Goal: Navigation & Orientation: Find specific page/section

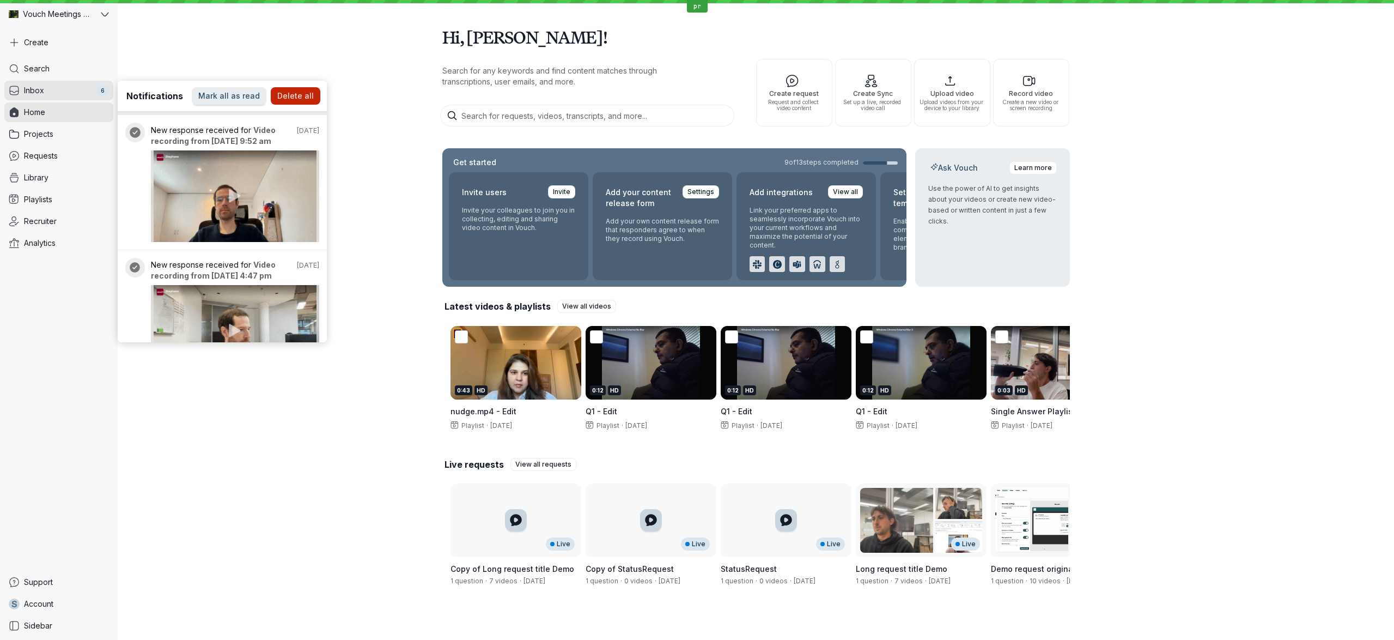
click at [251, 60] on div "Hi, [PERSON_NAME]! Search for any keywords and find content matches through tra…" at bounding box center [756, 306] width 1277 height 613
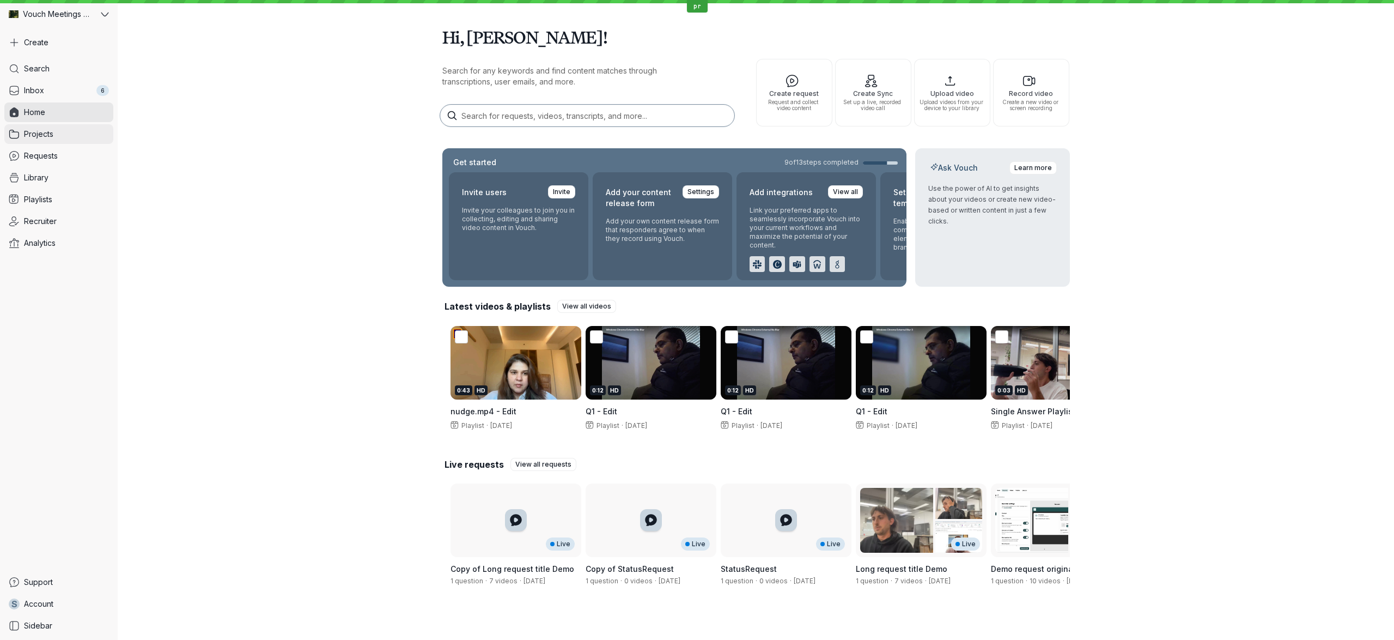
click at [77, 134] on link "Projects" at bounding box center [58, 134] width 109 height 20
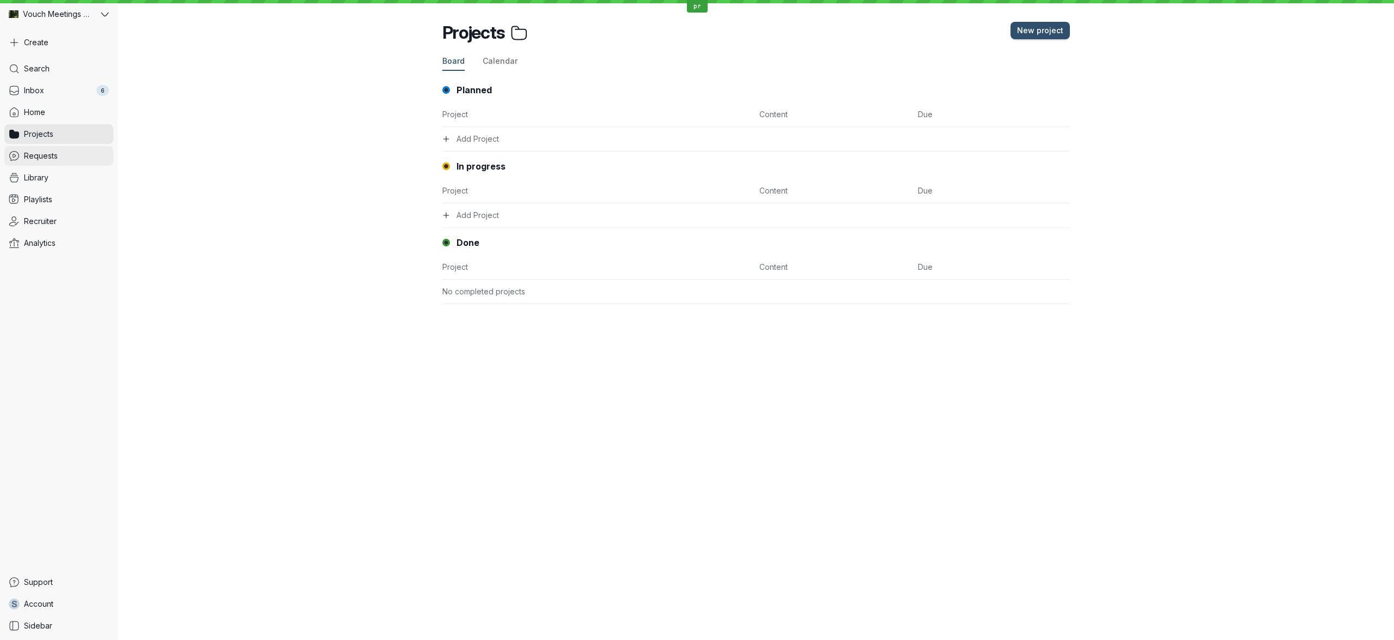
click at [100, 151] on link "Requests" at bounding box center [58, 156] width 109 height 20
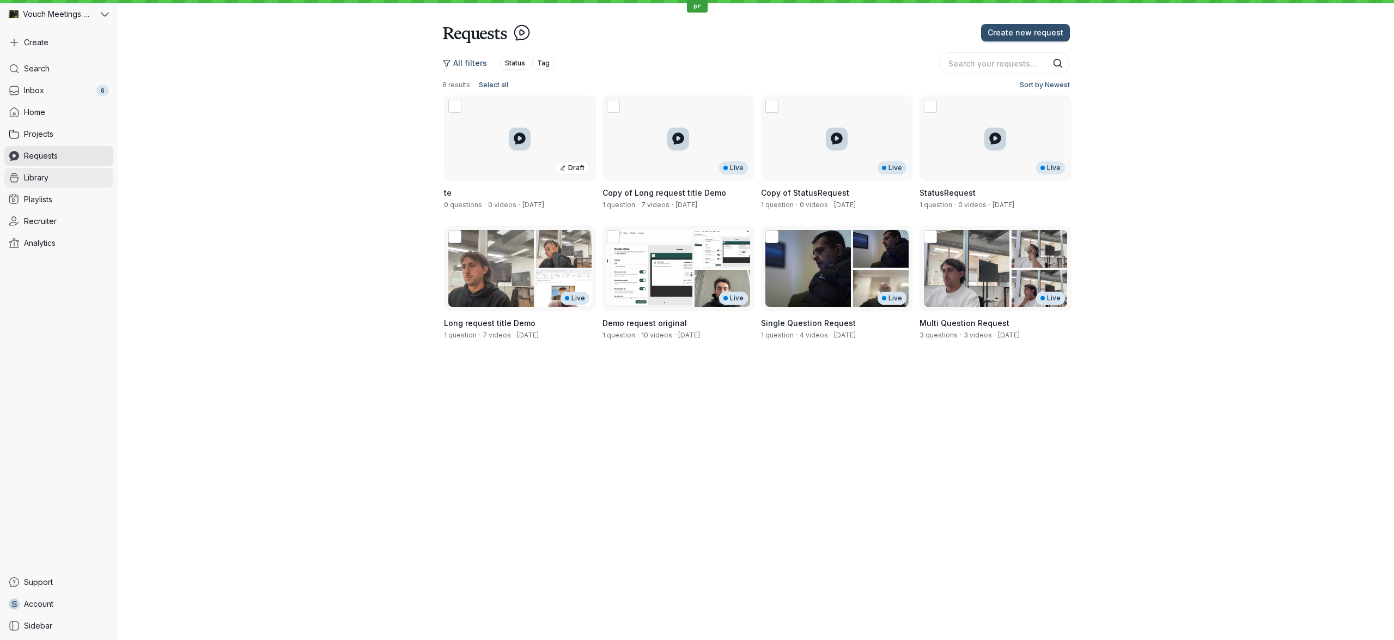
click at [84, 177] on link "Library" at bounding box center [58, 178] width 109 height 20
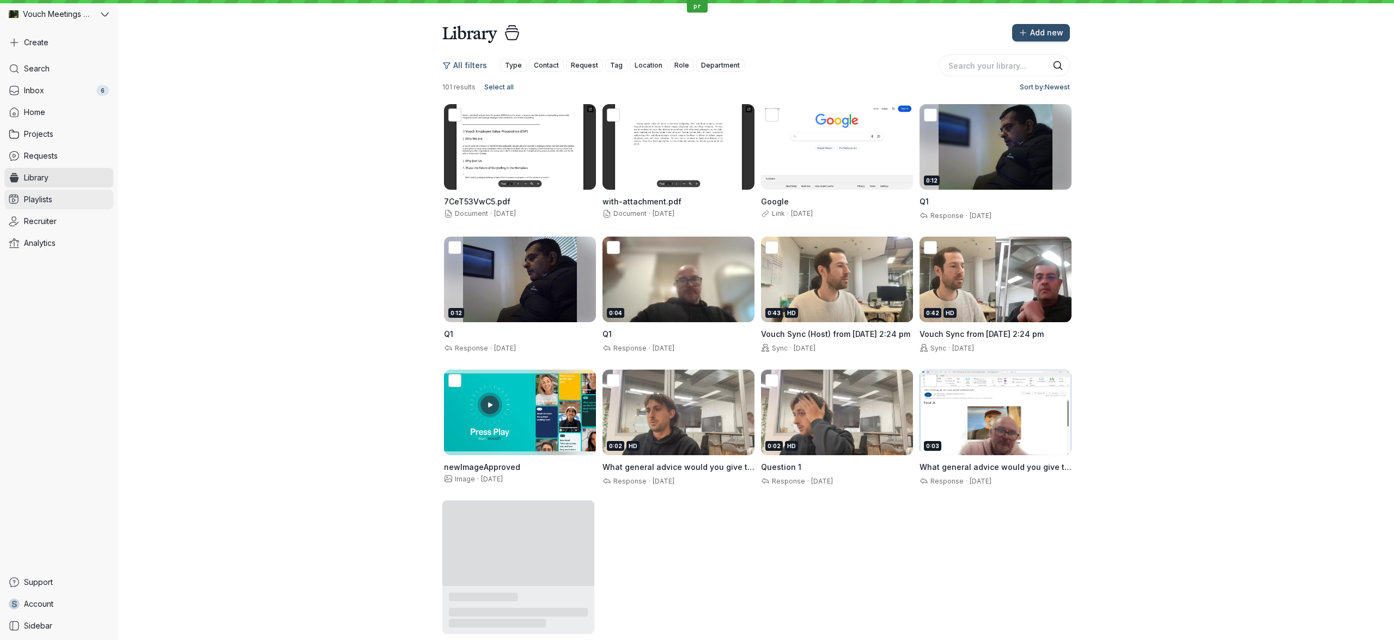
click at [68, 202] on link "Playlists" at bounding box center [58, 200] width 109 height 20
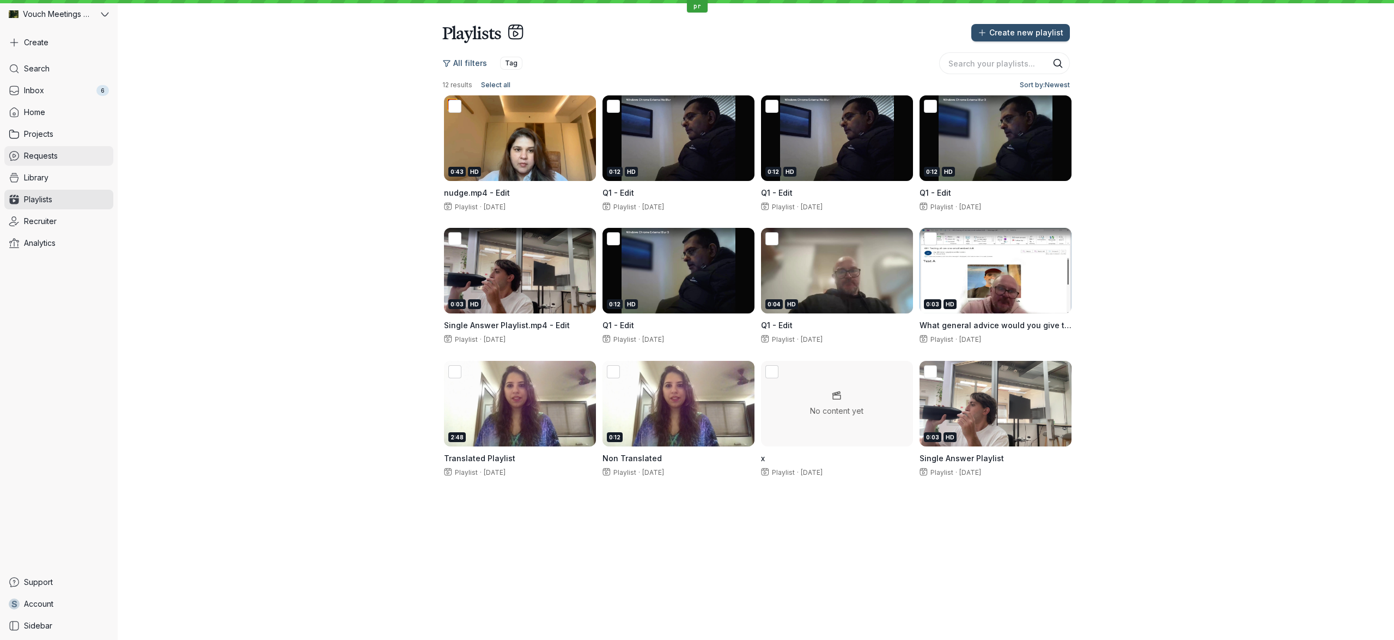
click at [48, 163] on link "Requests" at bounding box center [58, 156] width 109 height 20
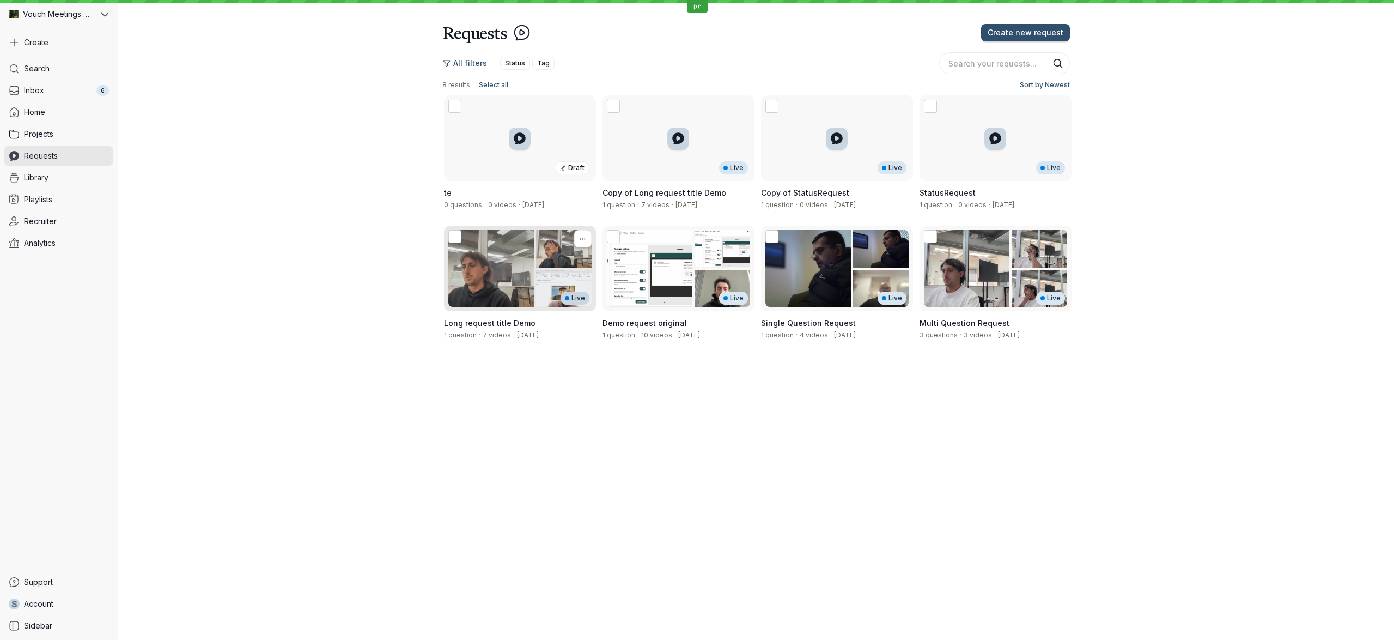
click at [487, 266] on div "Live" at bounding box center [520, 269] width 152 height 86
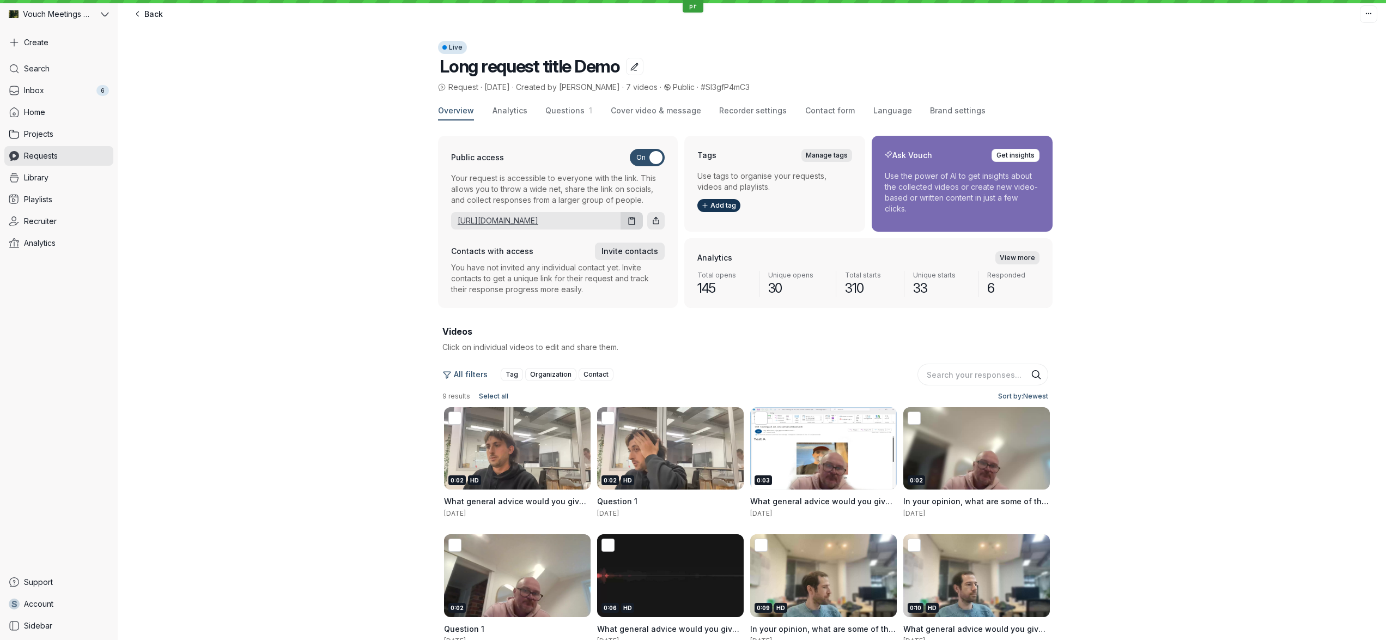
click at [514, 225] on link "[URL][DOMAIN_NAME]" at bounding box center [533, 220] width 165 height 11
